Goal: Information Seeking & Learning: Learn about a topic

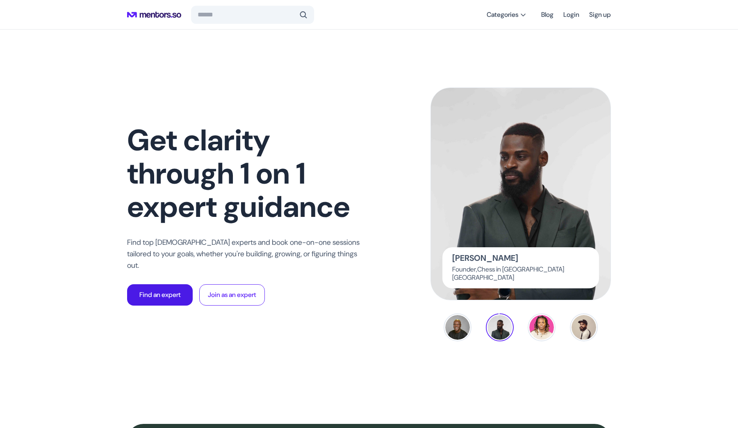
click at [181, 290] on p "Find an expert" at bounding box center [159, 295] width 41 height 10
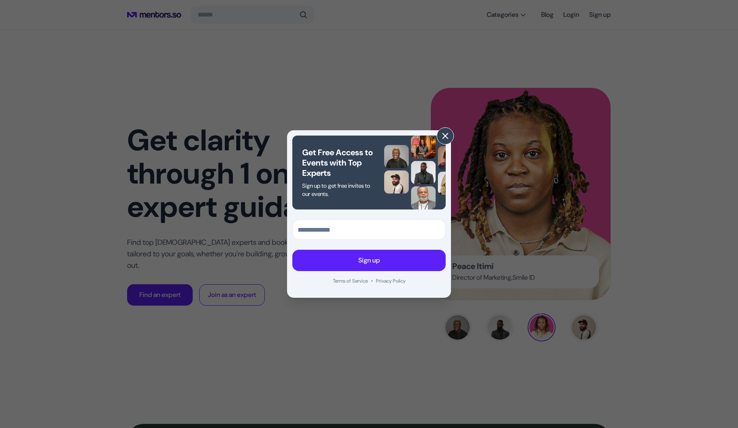
click at [444, 137] on span at bounding box center [445, 135] width 9 height 9
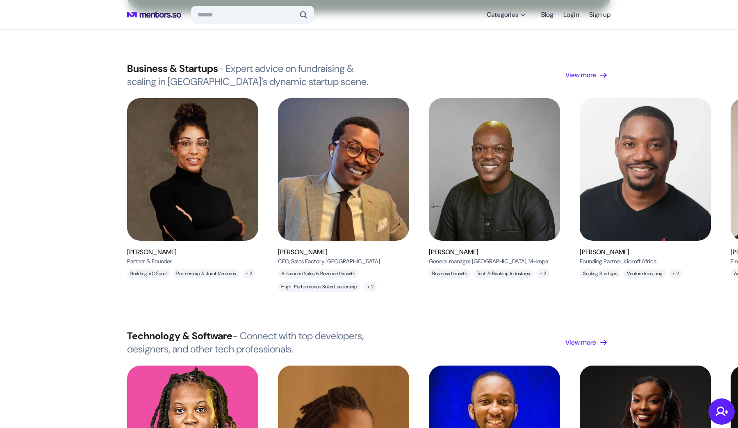
scroll to position [609, 0]
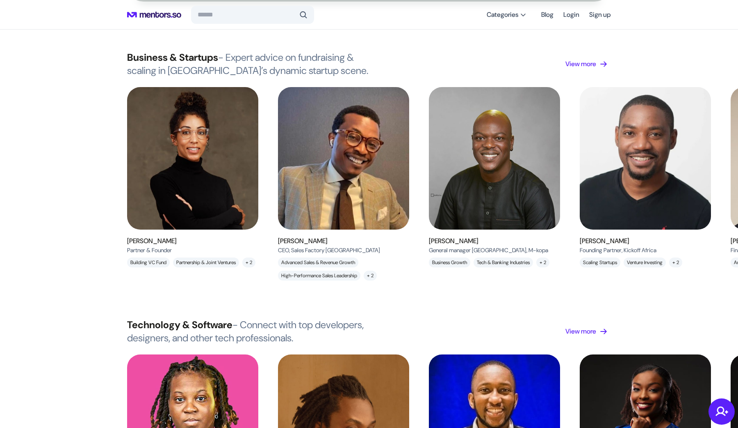
click at [352, 194] on img at bounding box center [344, 158] width 148 height 160
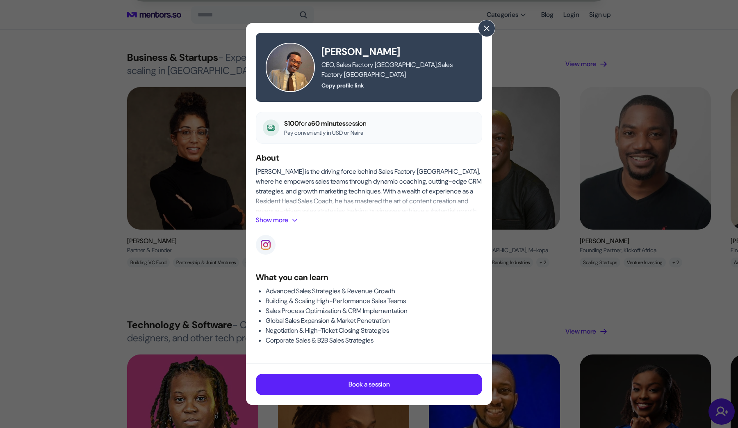
click at [480, 34] on div "[PERSON_NAME] CEO, Sales Factory [GEOGRAPHIC_DATA] , Sales Factory [GEOGRAPHIC_…" at bounding box center [369, 67] width 226 height 69
click at [490, 25] on span at bounding box center [486, 28] width 9 height 9
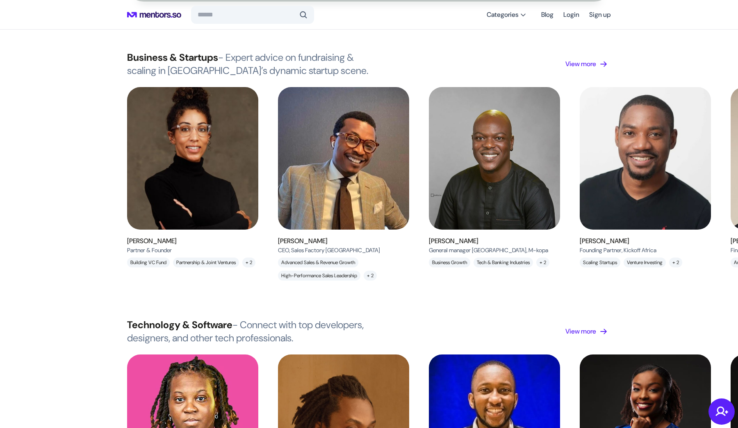
click at [206, 166] on img at bounding box center [193, 158] width 148 height 160
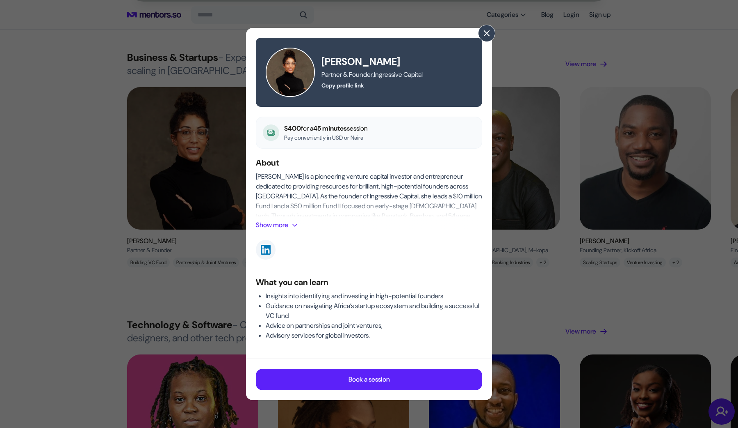
click at [487, 35] on span at bounding box center [486, 33] width 9 height 9
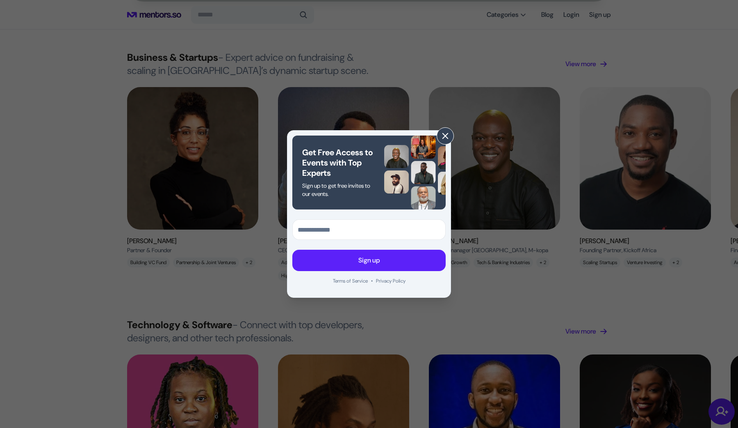
click at [444, 137] on span at bounding box center [445, 135] width 9 height 9
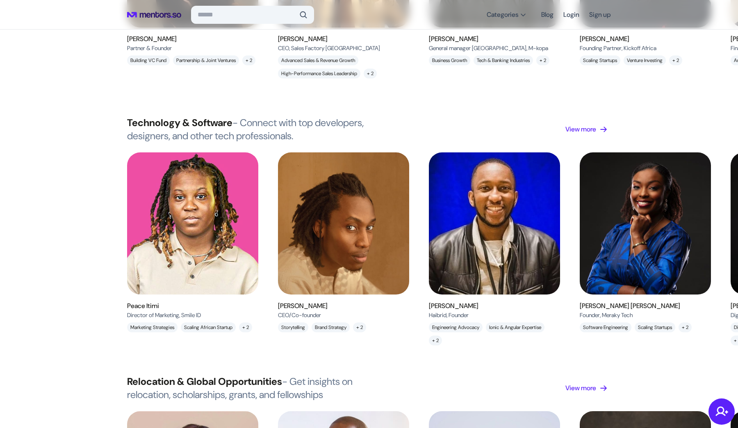
scroll to position [812, 0]
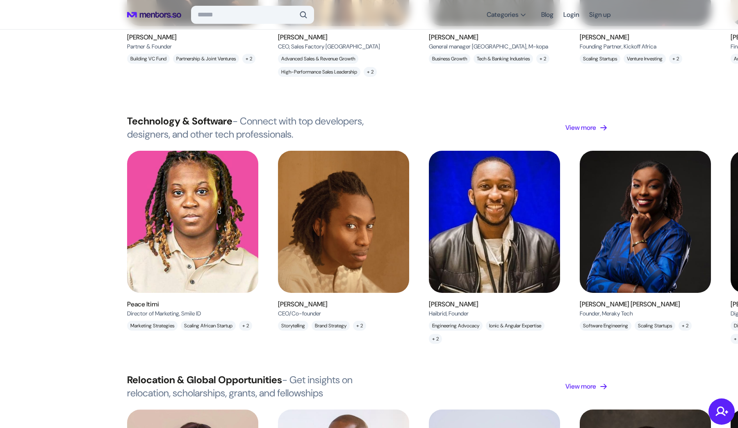
click at [210, 260] on img at bounding box center [193, 222] width 148 height 160
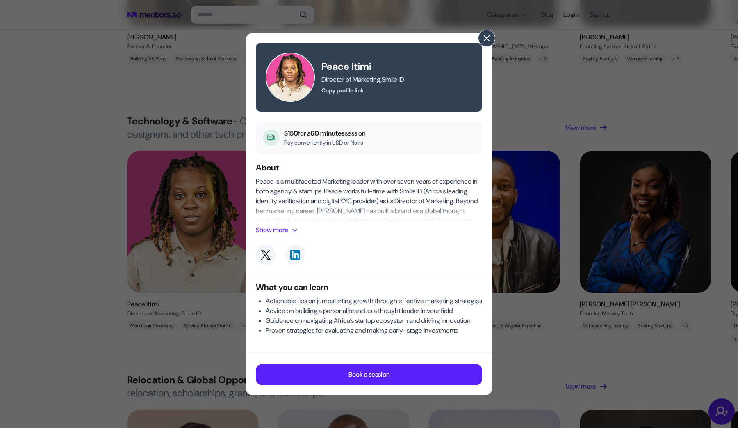
click at [487, 34] on span at bounding box center [486, 38] width 9 height 9
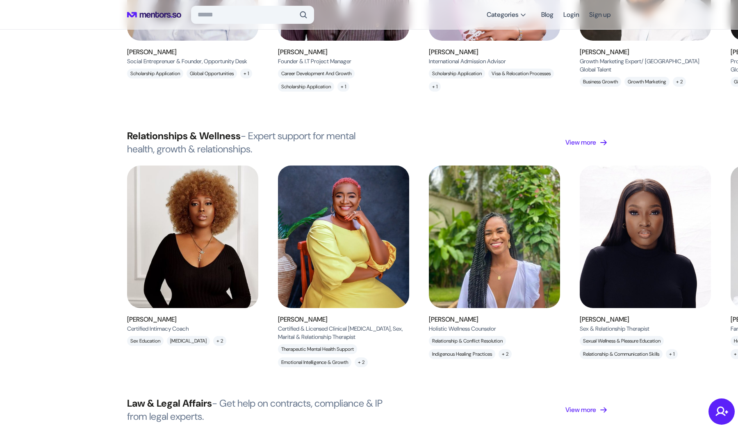
scroll to position [1322, 0]
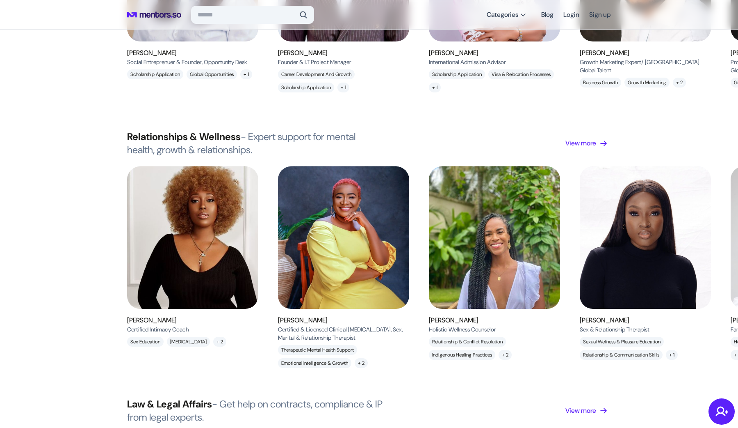
click at [198, 224] on img at bounding box center [193, 237] width 148 height 160
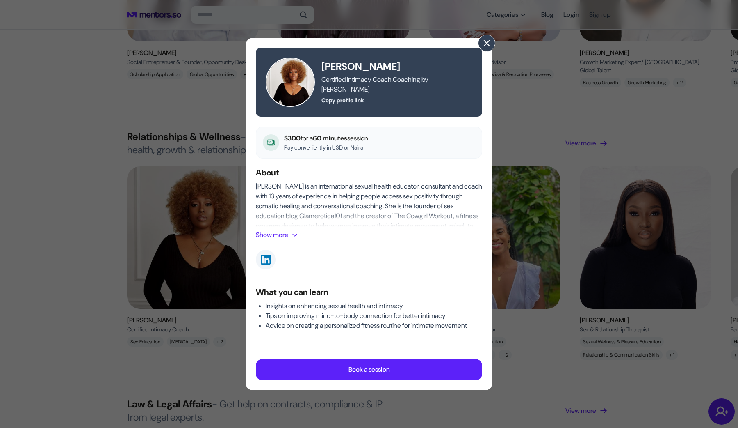
click at [487, 41] on span at bounding box center [486, 43] width 9 height 9
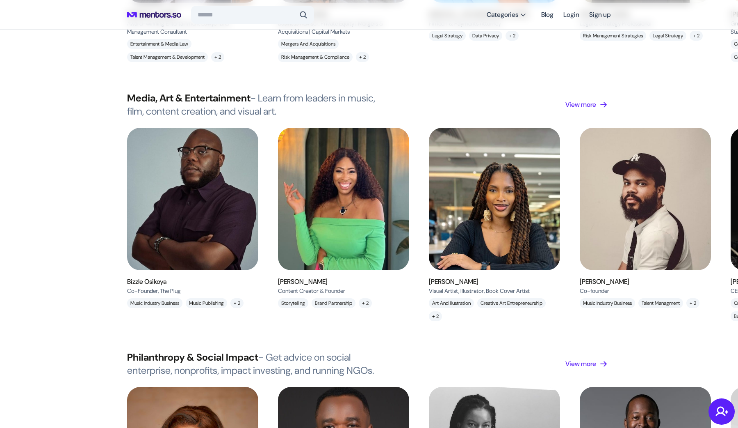
scroll to position [1925, 0]
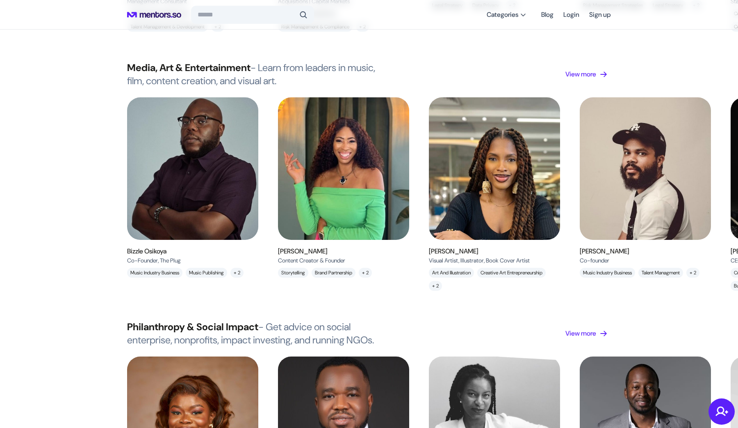
click at [442, 110] on img at bounding box center [495, 169] width 148 height 160
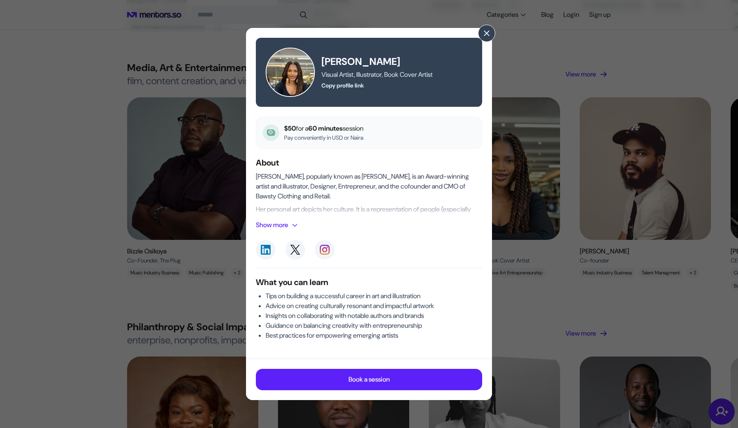
click at [198, 92] on div "[PERSON_NAME] Visual Artist, Illustrator, Book Cover Artist , Copy profile link…" at bounding box center [369, 214] width 738 height 428
